Goal: Navigation & Orientation: Find specific page/section

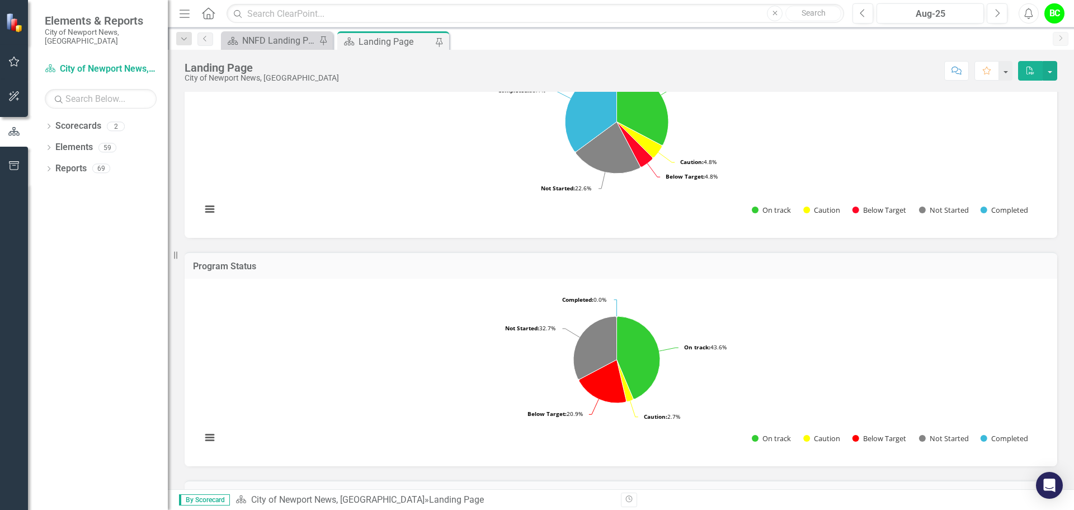
scroll to position [437, 0]
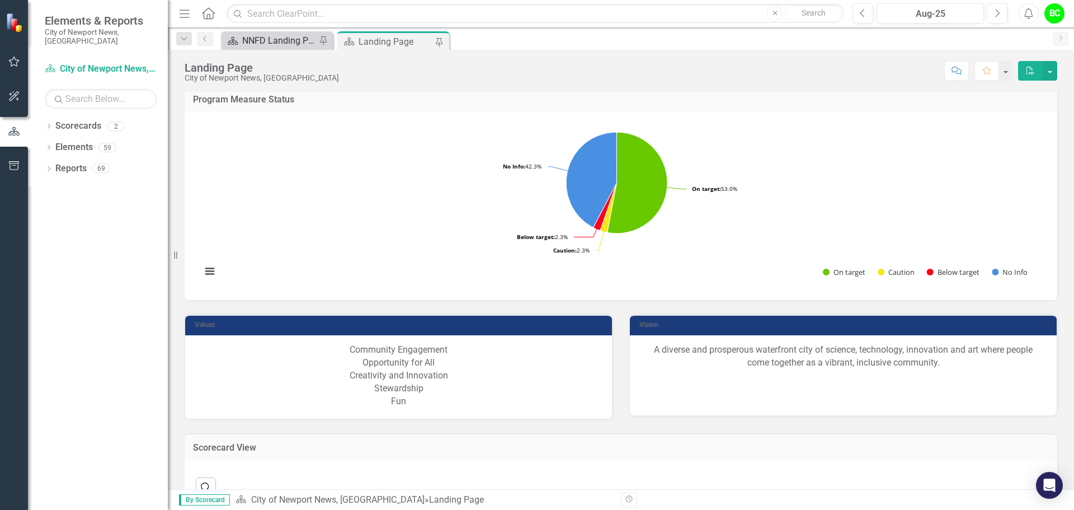
click at [256, 40] on div "NNFD Landing Page" at bounding box center [279, 41] width 74 height 14
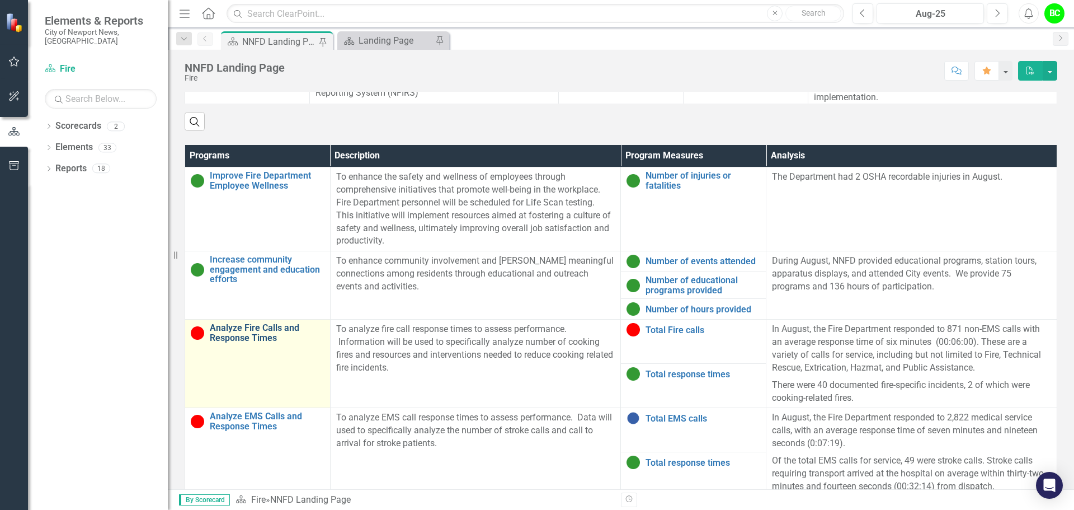
scroll to position [716, 0]
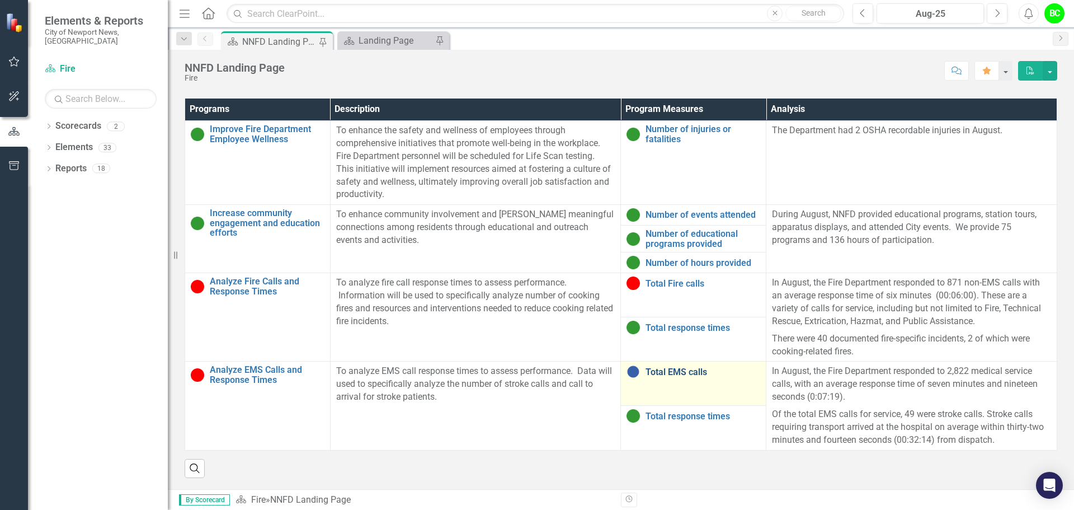
click at [666, 367] on link "Total EMS calls" at bounding box center [703, 372] width 115 height 10
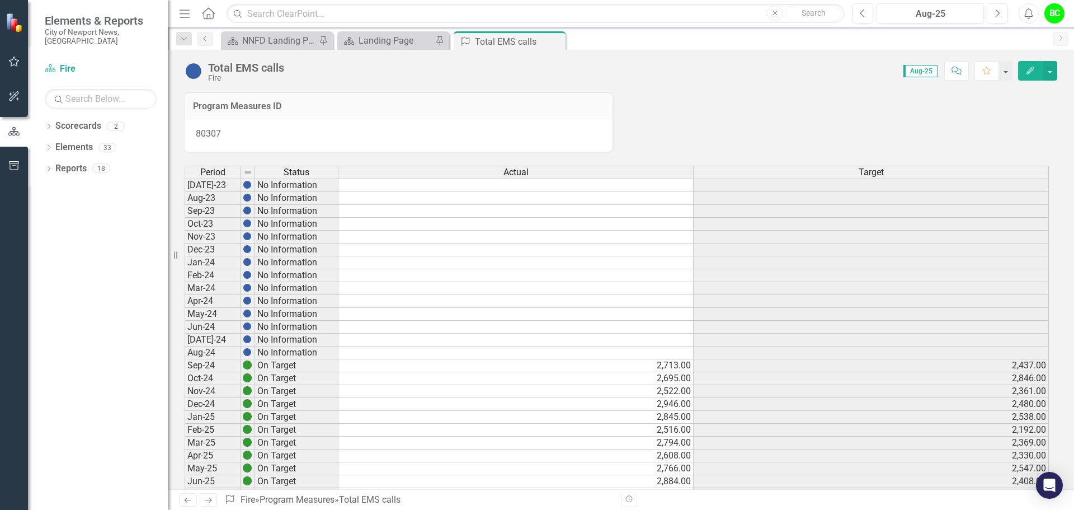
click at [388, 50] on div "Total EMS calls Fire Score: 0.00 Aug-25 Completed Comment Favorite Edit" at bounding box center [621, 67] width 906 height 34
click at [392, 45] on div "Landing Page" at bounding box center [396, 41] width 74 height 14
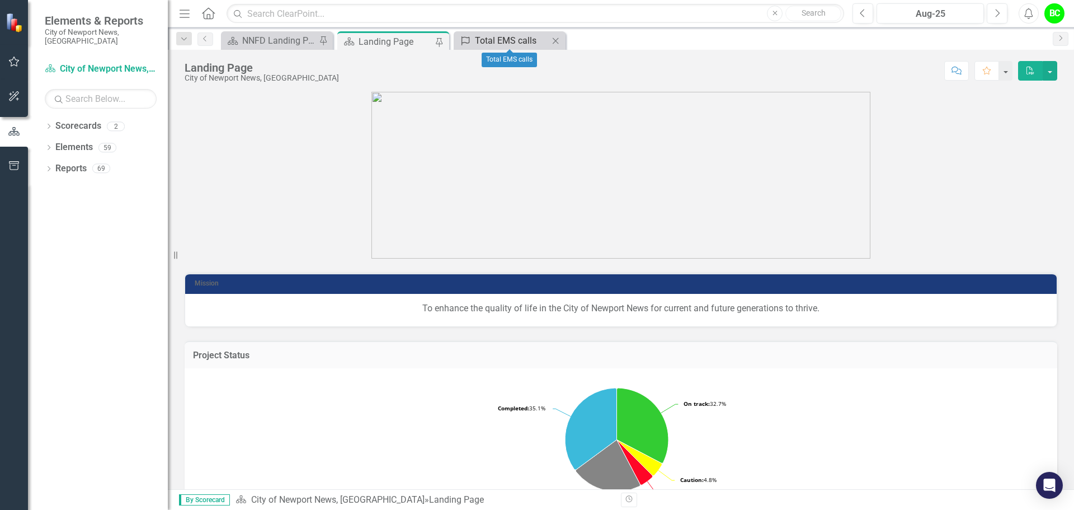
click at [484, 46] on div "Total EMS calls" at bounding box center [512, 41] width 74 height 14
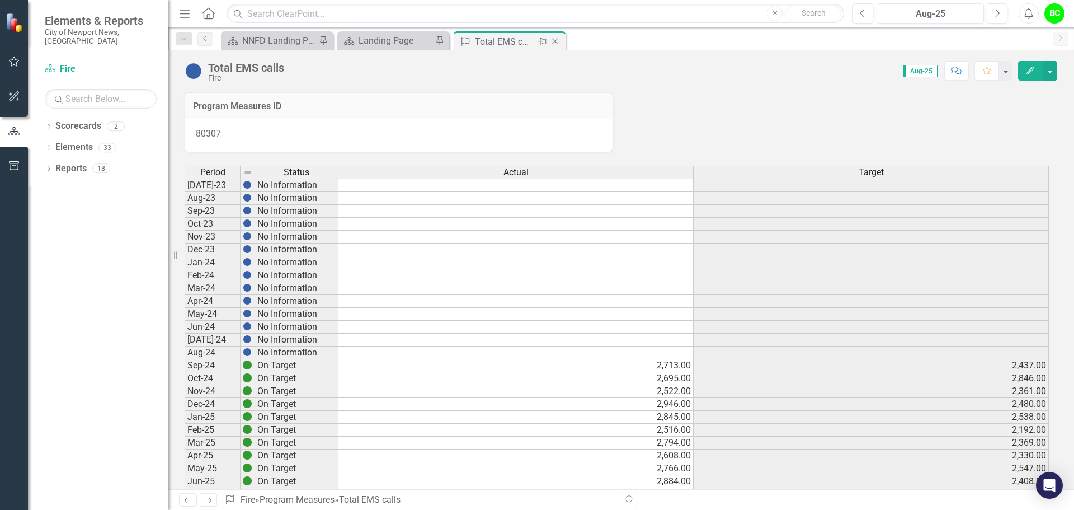
click at [556, 44] on icon "Close" at bounding box center [554, 41] width 11 height 9
click at [252, 43] on div "NNFD Landing Page" at bounding box center [279, 41] width 74 height 14
